Goal: Task Accomplishment & Management: Manage account settings

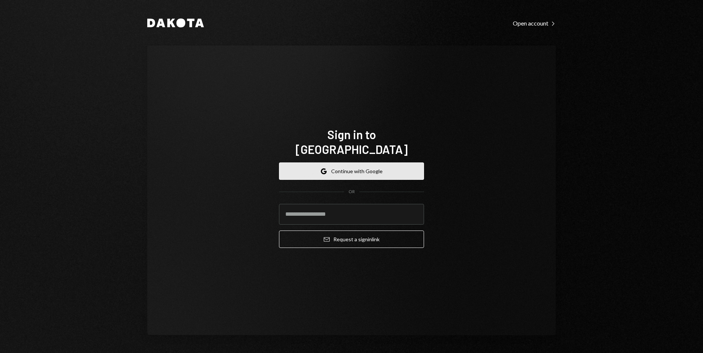
click at [356, 166] on button "Google Continue with Google" at bounding box center [351, 170] width 145 height 17
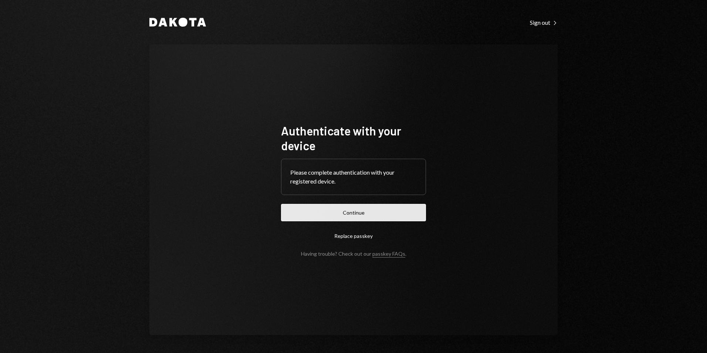
click at [363, 212] on button "Continue" at bounding box center [353, 212] width 145 height 17
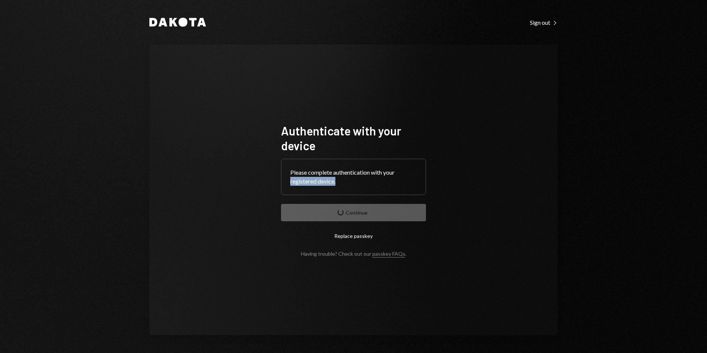
click at [544, 177] on div "Authenticate with your device Please complete authentication with your register…" at bounding box center [353, 189] width 409 height 291
click at [574, 11] on div "Dakota Sign out Right Caret Authenticate with your device Please complete authe…" at bounding box center [354, 176] width 444 height 353
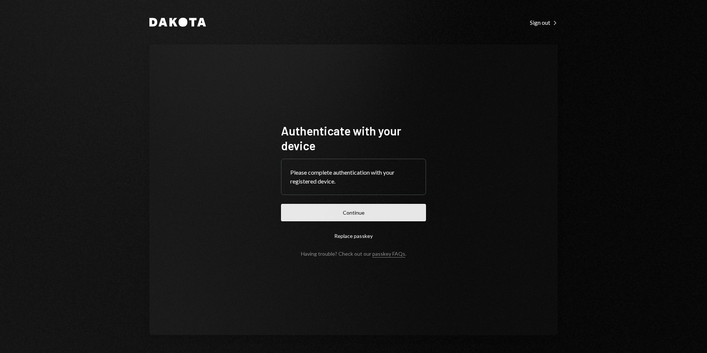
click at [366, 207] on button "Continue" at bounding box center [353, 212] width 145 height 17
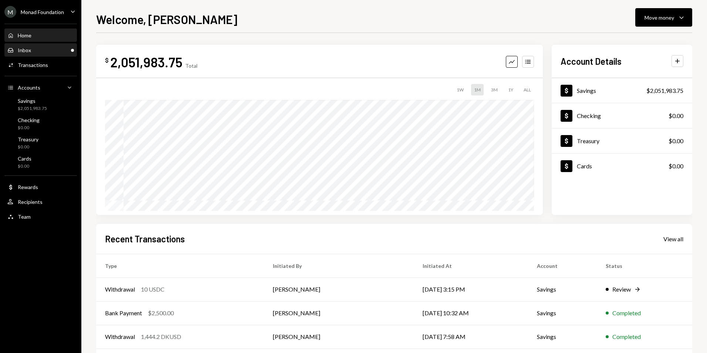
click at [35, 53] on div "Inbox Inbox" at bounding box center [40, 50] width 67 height 7
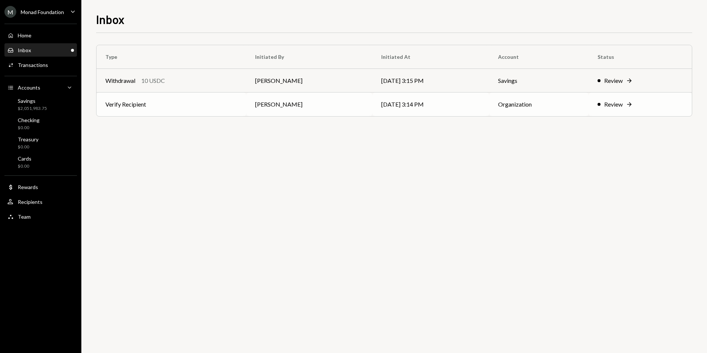
click at [645, 105] on div "Review Right Arrow" at bounding box center [640, 104] width 85 height 9
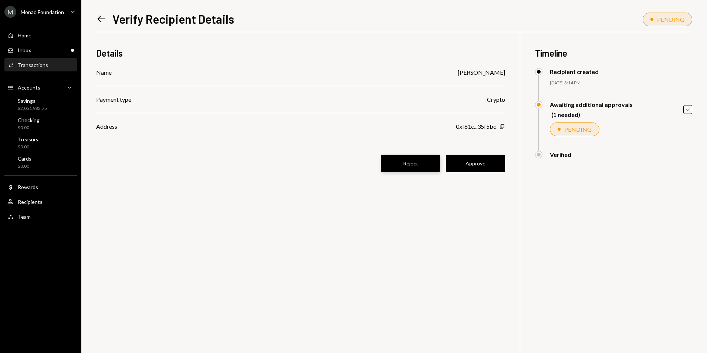
click at [392, 158] on button "Reject" at bounding box center [410, 163] width 59 height 17
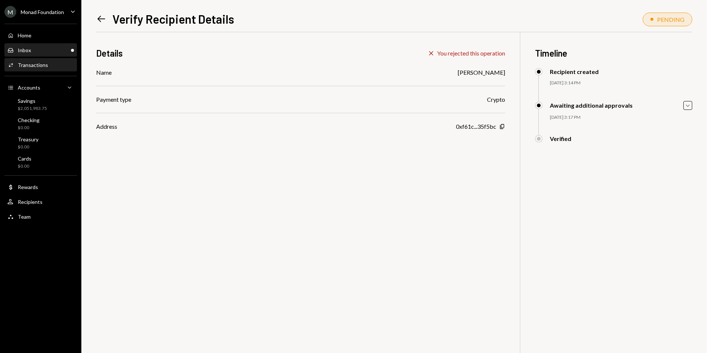
click at [54, 51] on div "Inbox Inbox" at bounding box center [40, 50] width 67 height 7
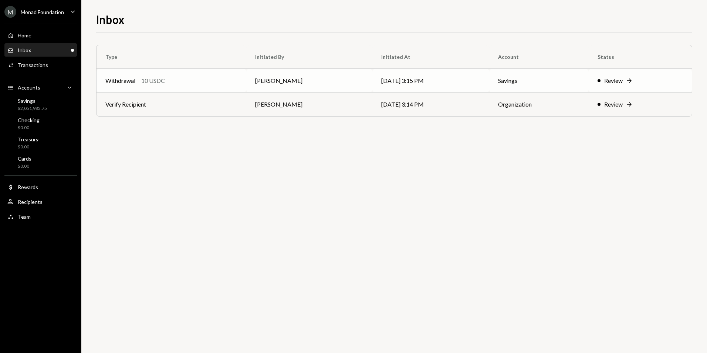
click at [224, 76] on div "Withdrawal 10 USDC" at bounding box center [171, 80] width 132 height 9
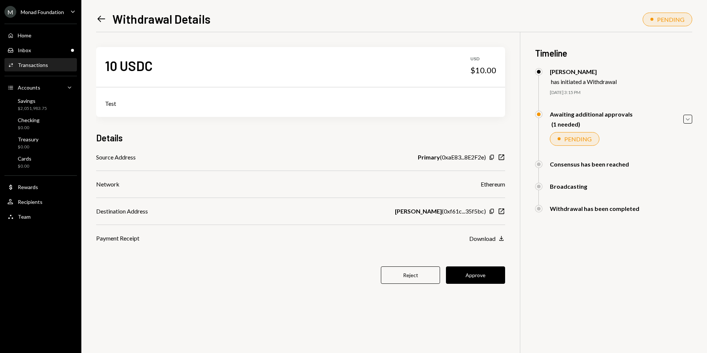
click at [461, 277] on button "Approve" at bounding box center [475, 274] width 59 height 17
